Goal: Information Seeking & Learning: Understand process/instructions

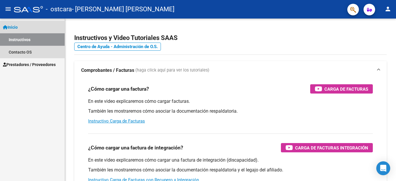
click at [49, 40] on link "Instructivos" at bounding box center [32, 39] width 65 height 12
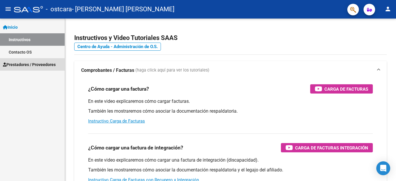
click at [34, 65] on span "Prestadores / Proveedores" at bounding box center [29, 64] width 53 height 6
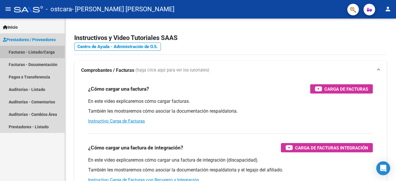
click at [45, 51] on link "Facturas - Listado/Carga" at bounding box center [32, 52] width 65 height 12
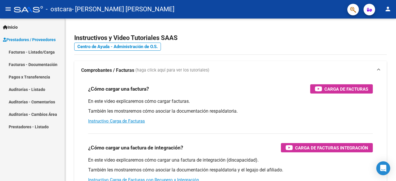
click at [45, 51] on link "Facturas - Listado/Carga" at bounding box center [32, 52] width 65 height 12
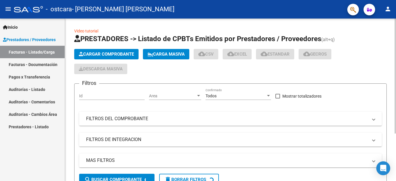
click at [396, 106] on div at bounding box center [395, 76] width 1 height 115
click at [393, 119] on div "Video tutorial PRESTADORES -> Listado de CPBTs Emitidos por Prestadores / Prove…" at bounding box center [231, 134] width 333 height 230
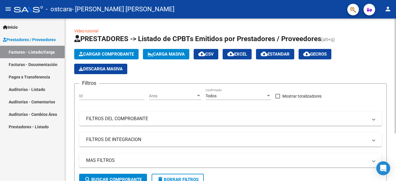
scroll to position [183, 0]
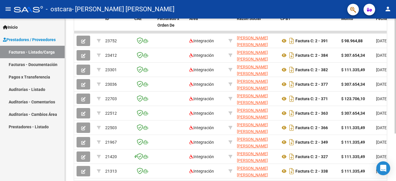
click at [396, 134] on div at bounding box center [395, 76] width 1 height 115
